Goal: Information Seeking & Learning: Learn about a topic

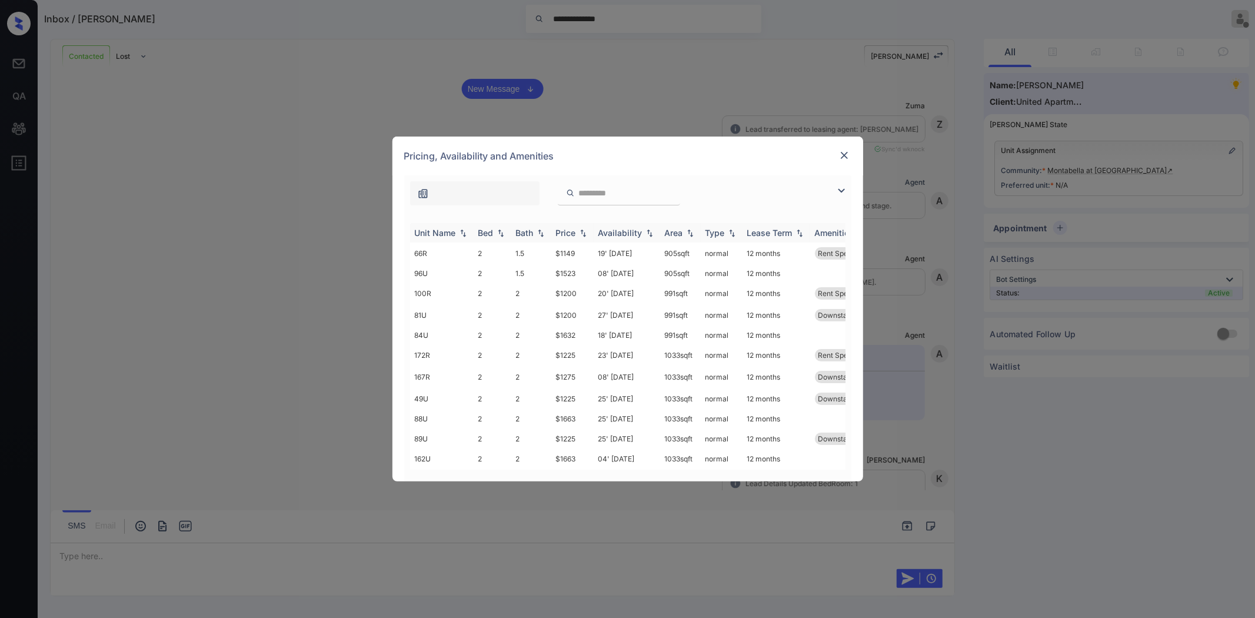
scroll to position [1022, 0]
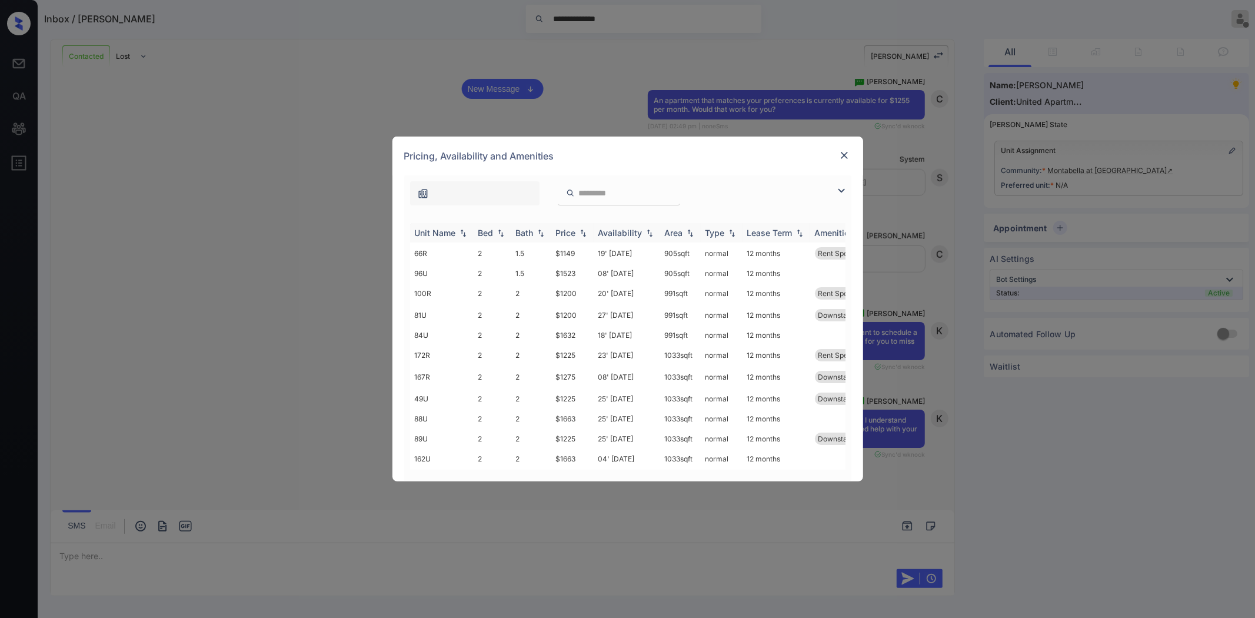
click at [575, 228] on div "Price" at bounding box center [566, 233] width 20 height 10
click at [842, 195] on img at bounding box center [841, 191] width 14 height 14
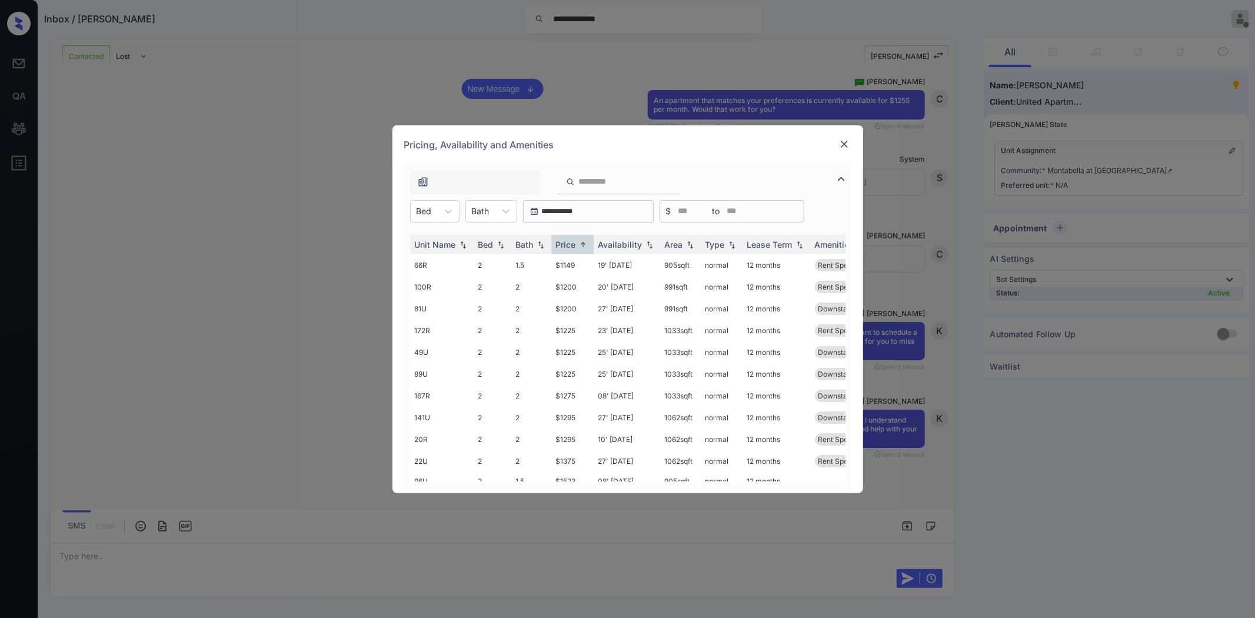
click at [461, 212] on div "**********" at bounding box center [627, 211] width 447 height 23
click at [443, 216] on div at bounding box center [448, 211] width 21 height 21
click at [839, 145] on img at bounding box center [844, 144] width 12 height 12
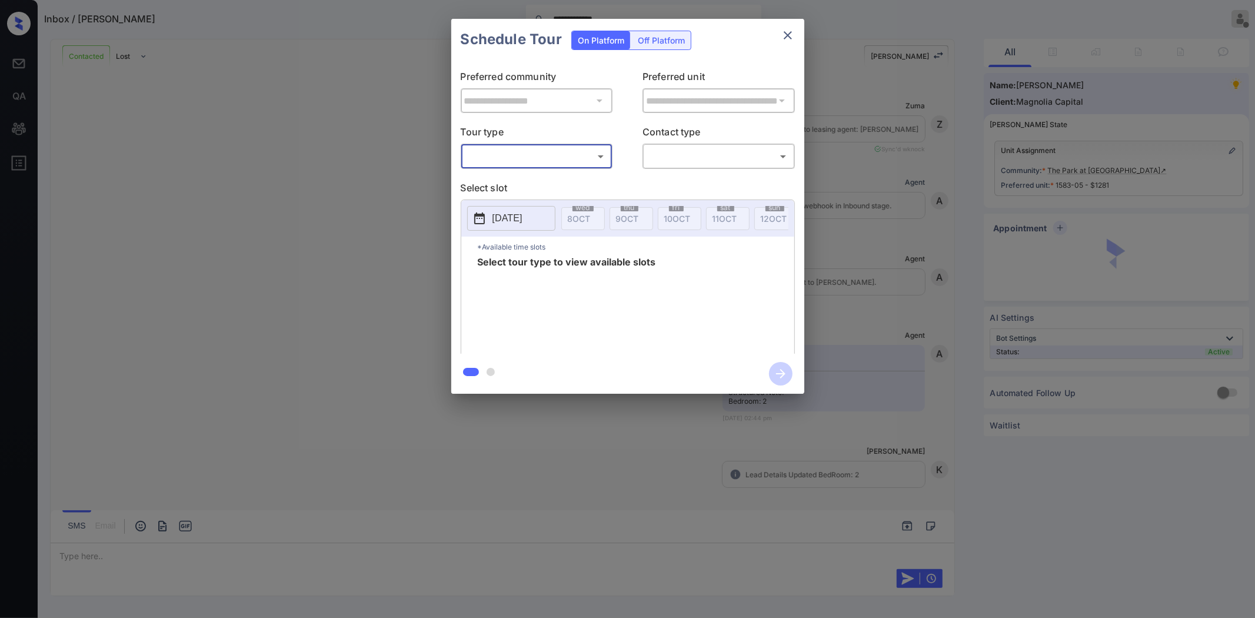
scroll to position [998, 0]
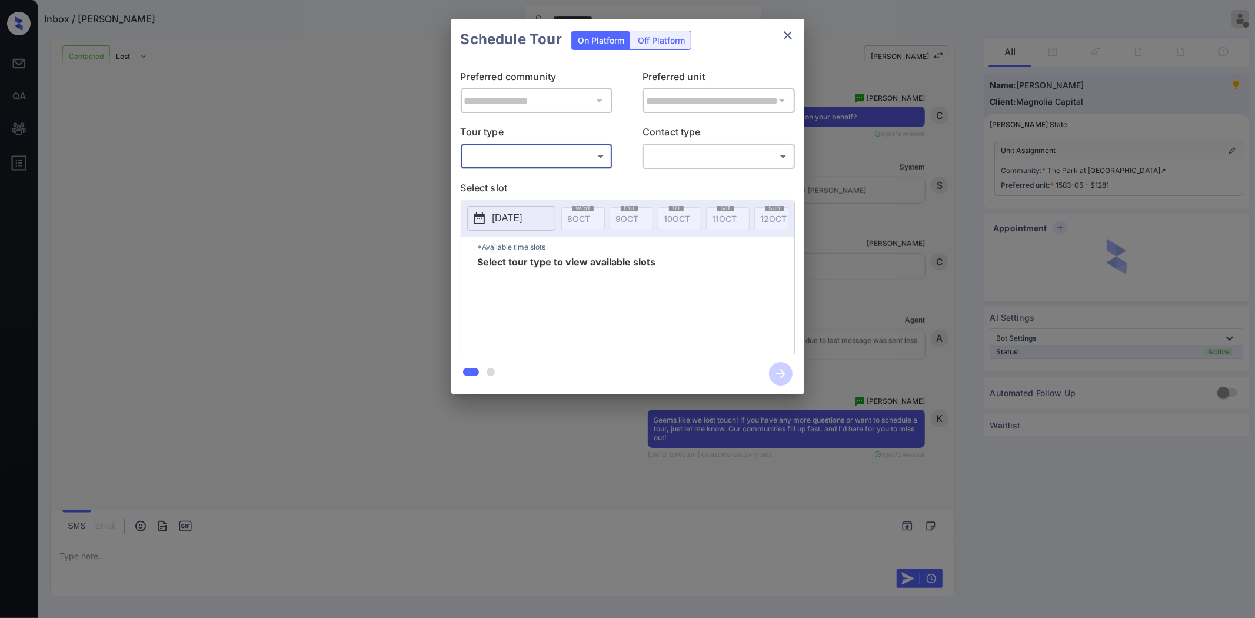
click at [508, 161] on body "**********" at bounding box center [627, 309] width 1255 height 618
drag, startPoint x: 786, startPoint y: 29, endPoint x: 781, endPoint y: 34, distance: 7.1
click at [786, 28] on div at bounding box center [627, 309] width 1255 height 618
click at [785, 38] on icon "close" at bounding box center [788, 35] width 8 height 8
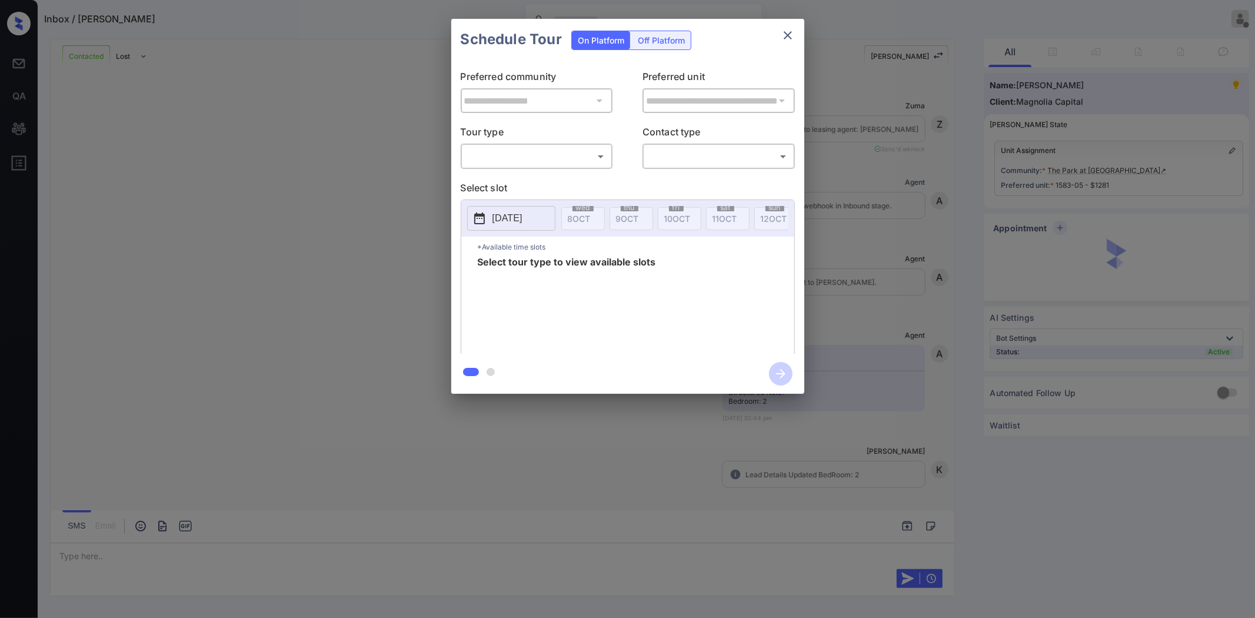
scroll to position [998, 0]
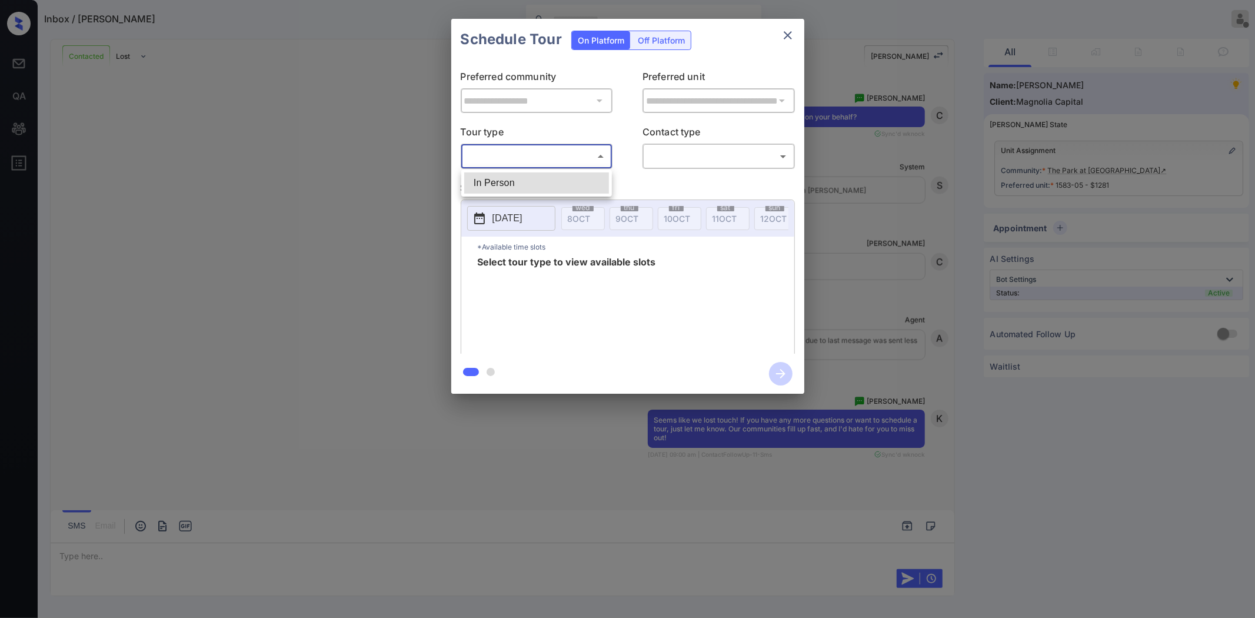
click at [566, 156] on body "Inbox / Shanakay Rose Ajaya G Offline Set yourself online Set yourself on break…" at bounding box center [627, 309] width 1255 height 618
click at [788, 32] on div at bounding box center [627, 309] width 1255 height 618
click at [788, 39] on icon "close" at bounding box center [788, 35] width 14 height 14
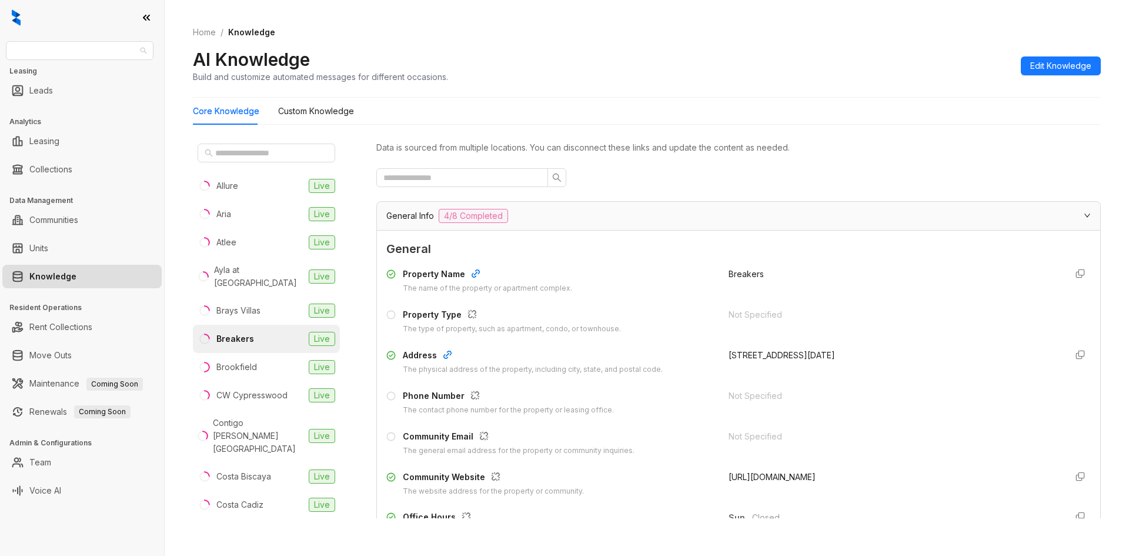
scroll to position [1084, 0]
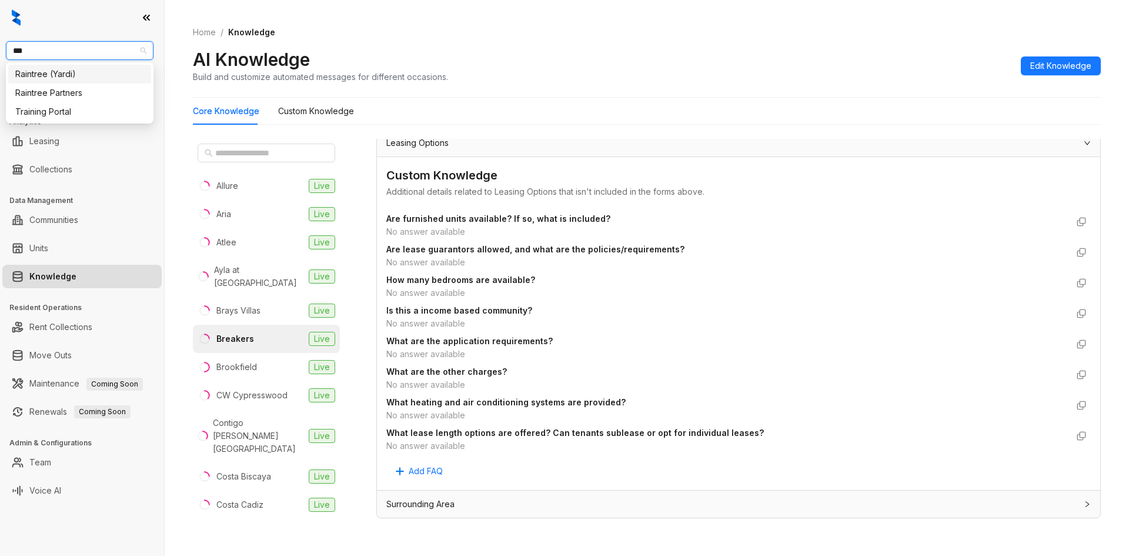
type input "****"
click at [55, 89] on div "Raintree Partners" at bounding box center [79, 92] width 129 height 13
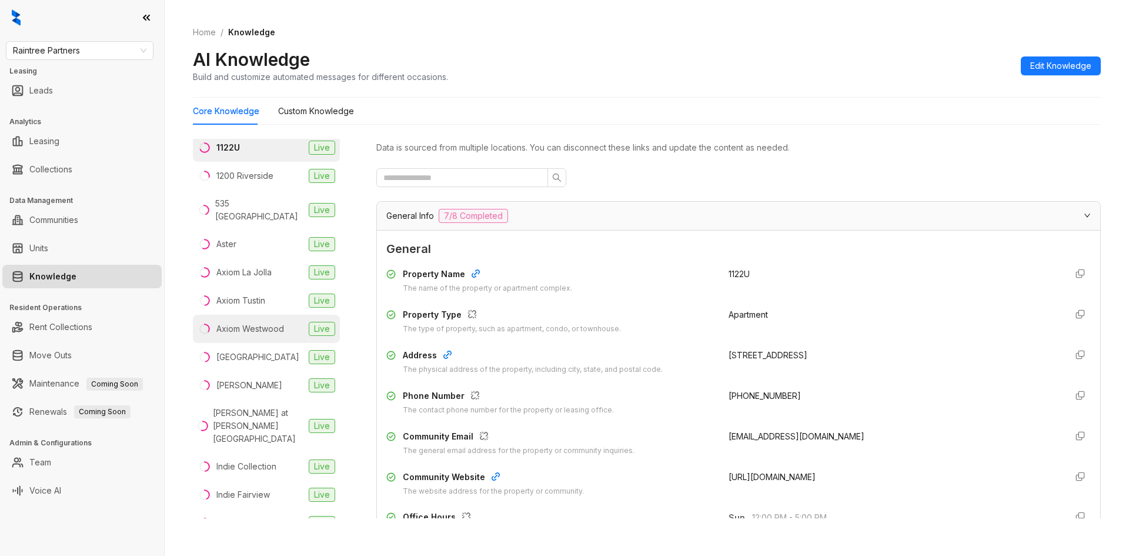
scroll to position [59, 0]
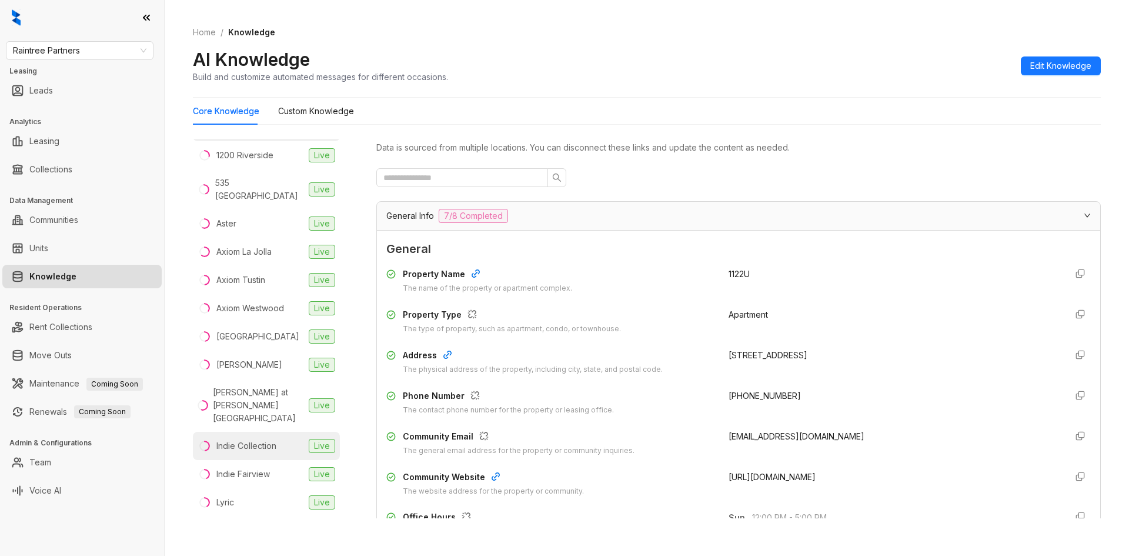
click at [233, 439] on div "Indie Collection" at bounding box center [246, 445] width 60 height 13
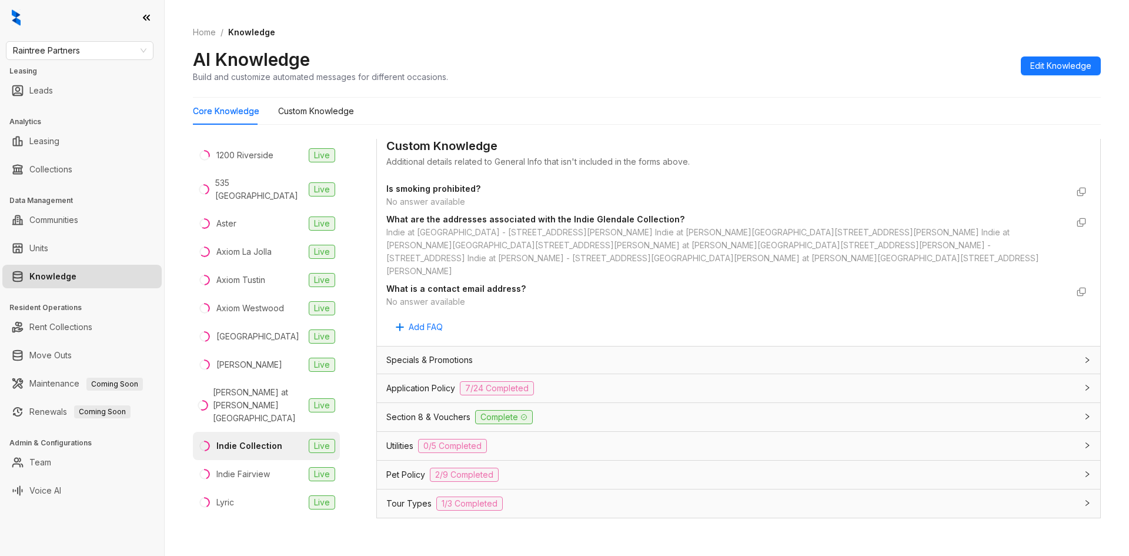
scroll to position [647, 0]
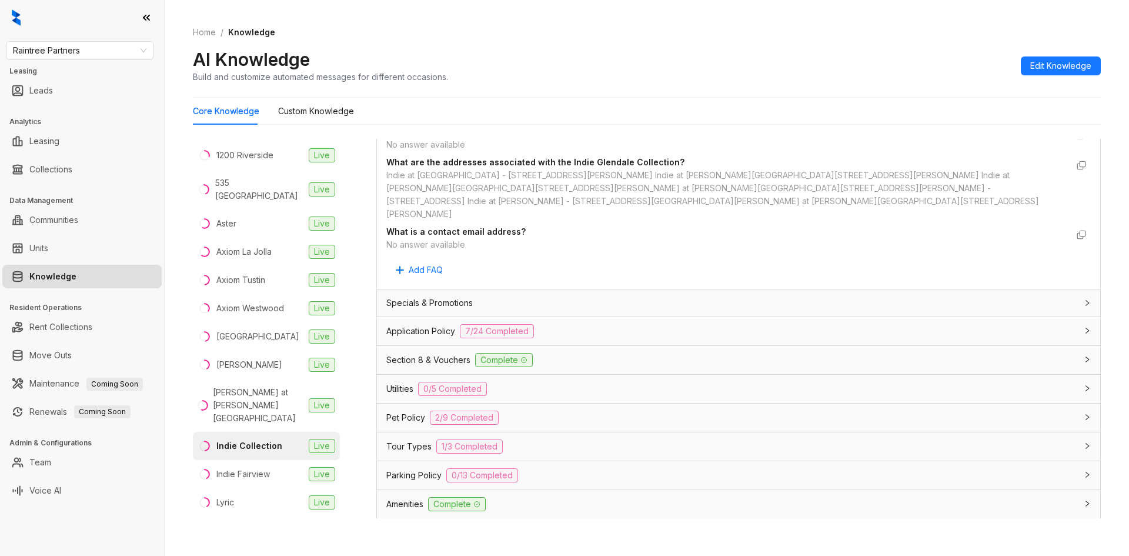
click at [405, 325] on span "Application Policy" at bounding box center [420, 331] width 69 height 13
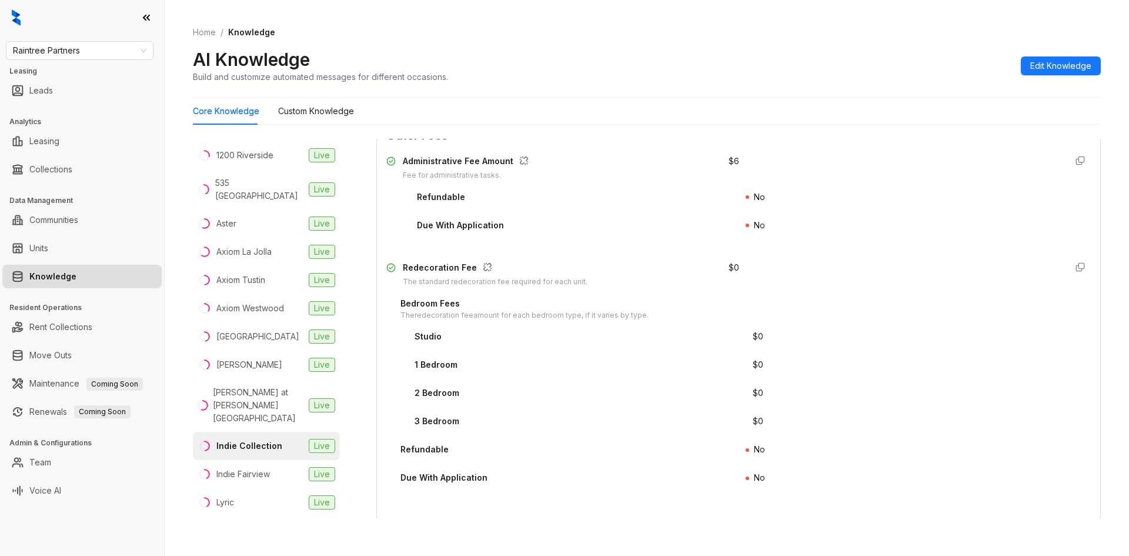
scroll to position [2000, 0]
